Goal: Task Accomplishment & Management: Complete application form

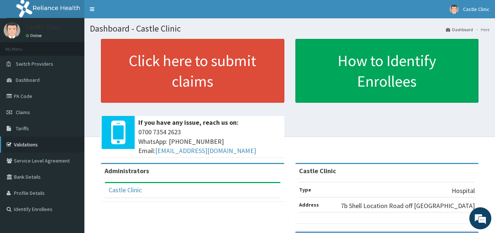
click at [27, 142] on link "Validations" at bounding box center [42, 144] width 84 height 16
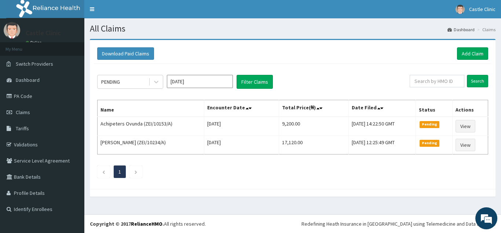
click at [501, 205] on section "Download Paid Claims Add Claim × Note you can only download claims within a max…" at bounding box center [292, 121] width 417 height 176
click at [468, 55] on link "Add Claim" at bounding box center [472, 53] width 31 height 12
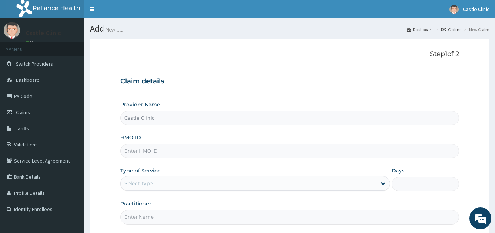
type input "Castle Clinic"
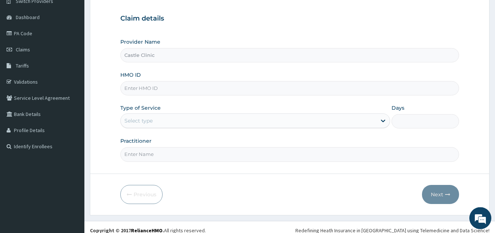
scroll to position [69, 0]
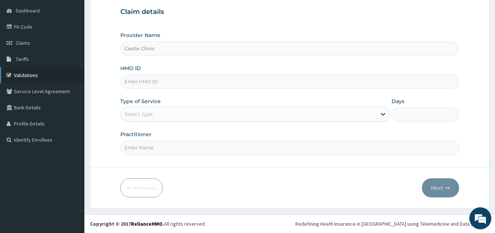
click at [28, 74] on link "Validations" at bounding box center [42, 75] width 84 height 16
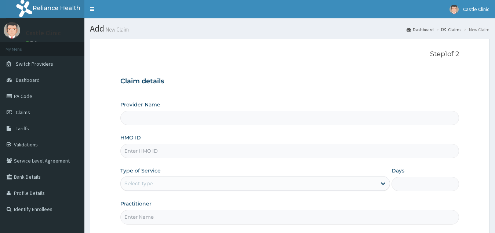
scroll to position [69, 0]
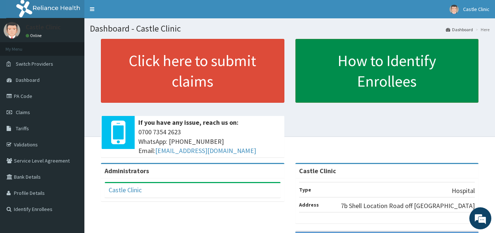
click at [424, 72] on link "How to Identify Enrollees" at bounding box center [386, 71] width 183 height 64
